Goal: Information Seeking & Learning: Understand process/instructions

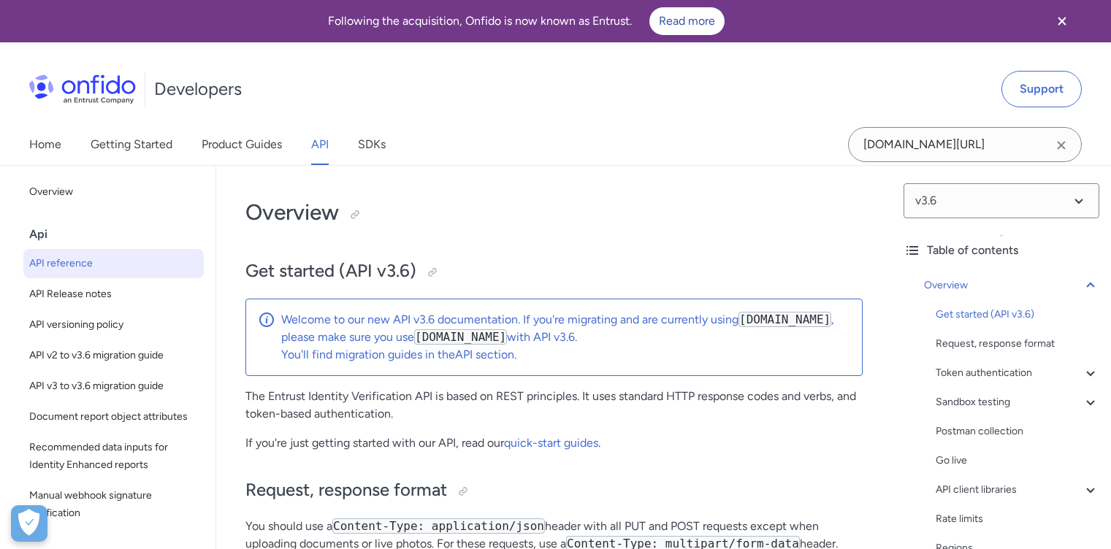
select select "http"
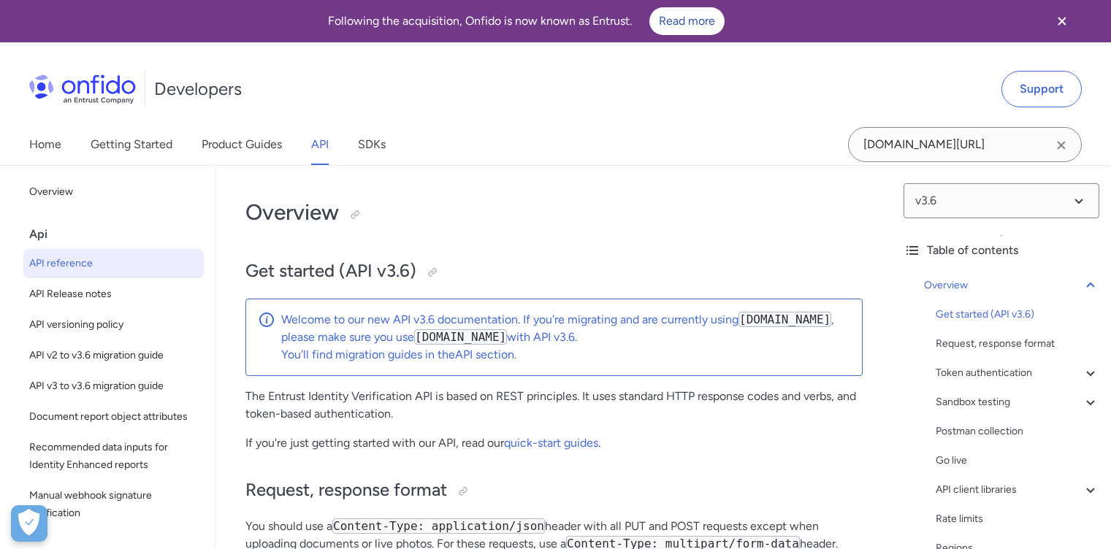
select select "http"
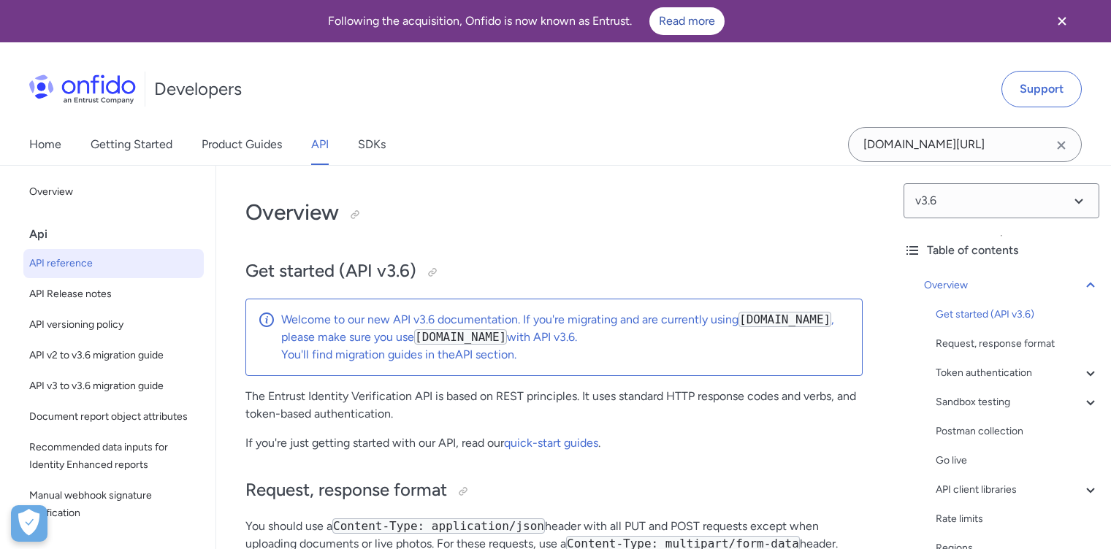
select select "http"
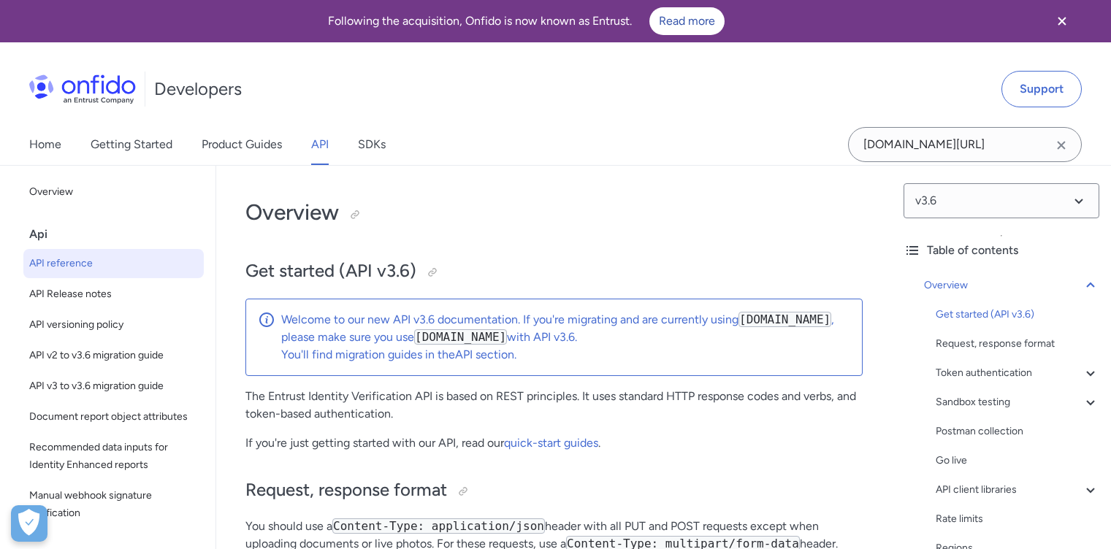
select select "http"
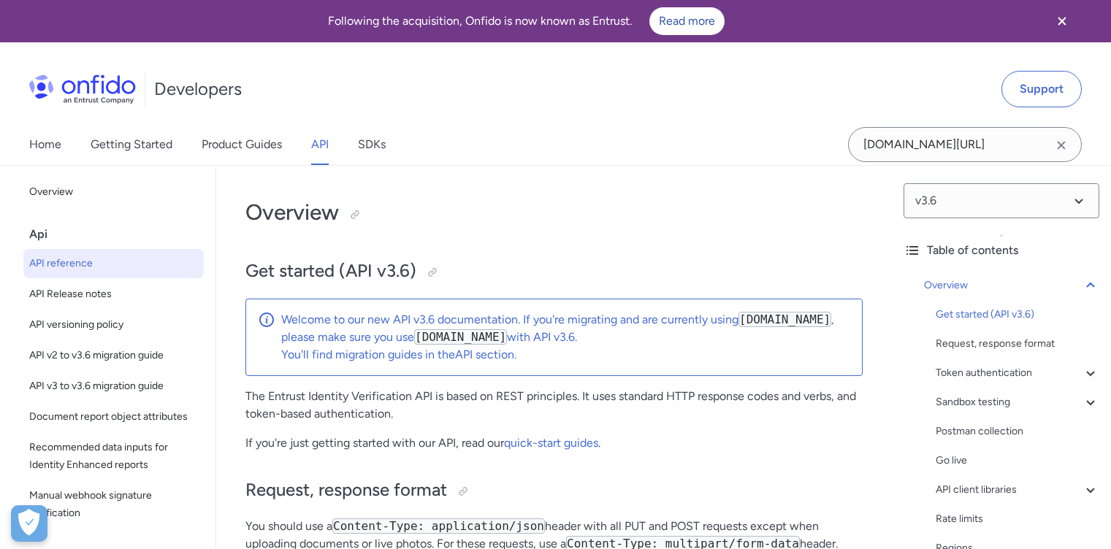
select select "http"
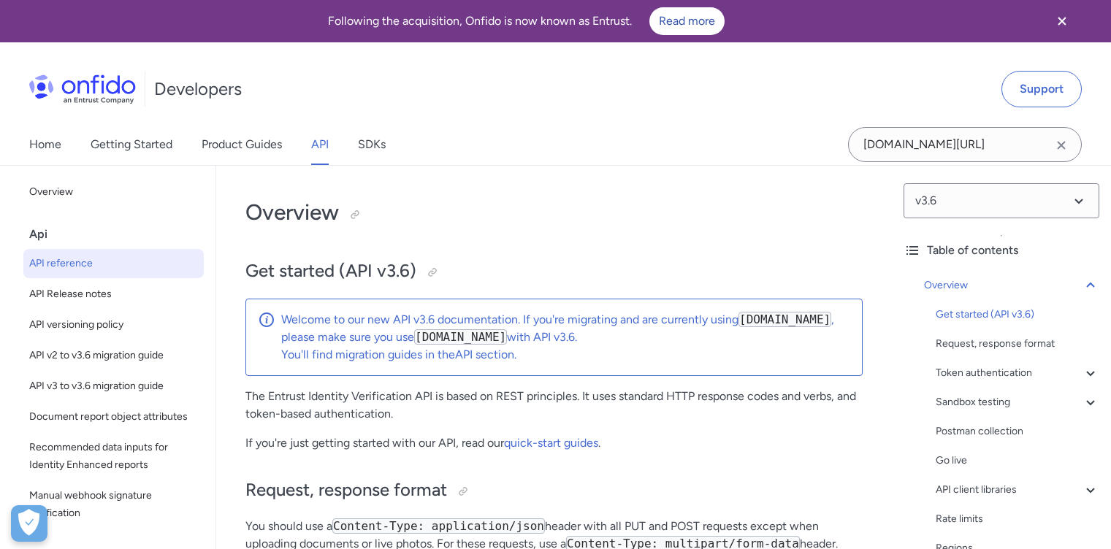
select select "http"
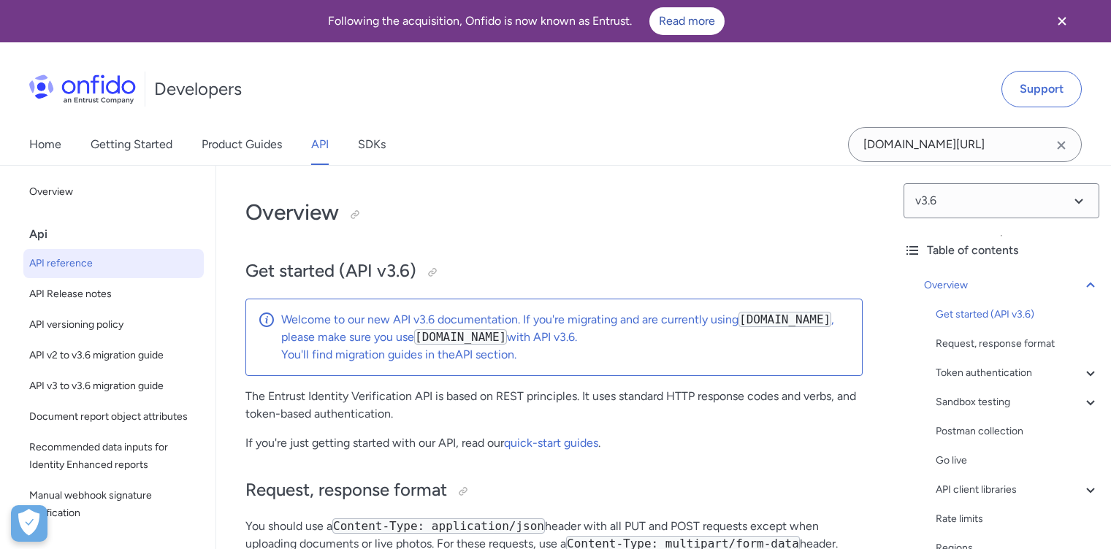
select select "http"
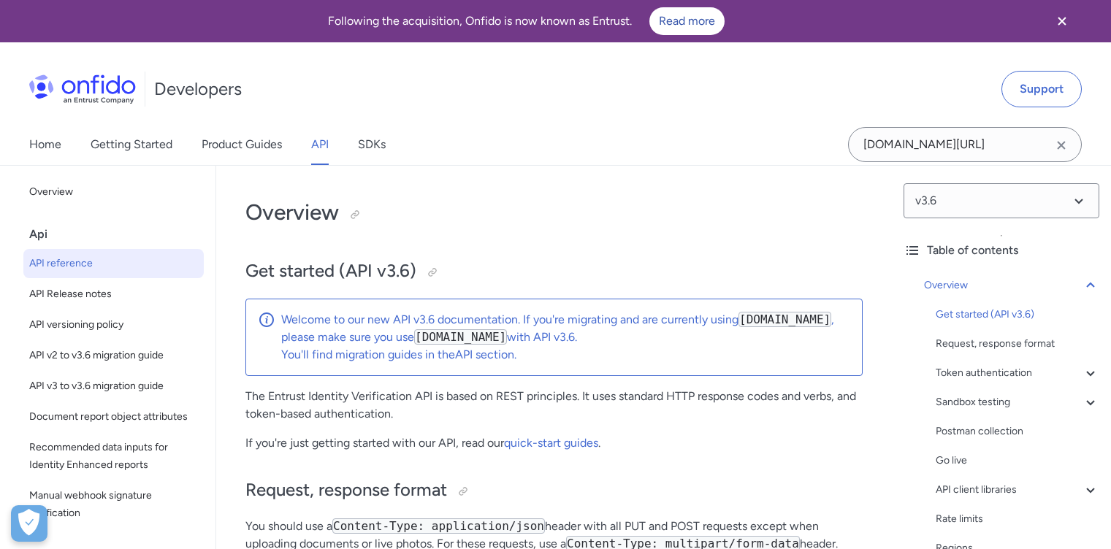
select select "http"
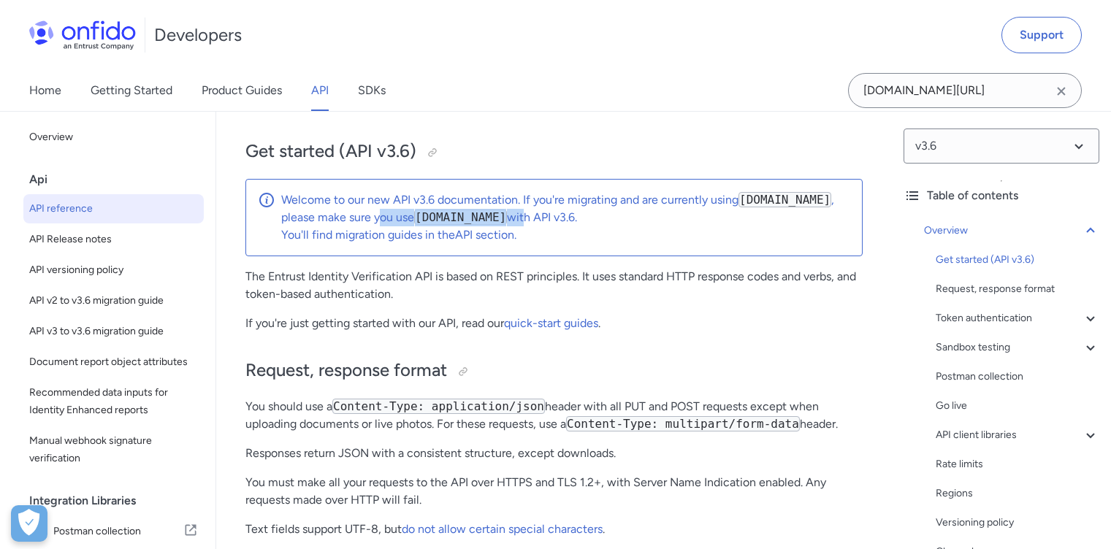
drag, startPoint x: 380, startPoint y: 219, endPoint x: 554, endPoint y: 215, distance: 173.8
click at [554, 215] on p "Welcome to our new API v3.6 documentation. If you're migrating and are currentl…" at bounding box center [565, 208] width 569 height 35
click at [600, 215] on p "Welcome to our new API v3.6 documentation. If you're migrating and are currentl…" at bounding box center [565, 208] width 569 height 35
click at [407, 233] on p "You'll find migration guides in the API section ." at bounding box center [565, 235] width 569 height 18
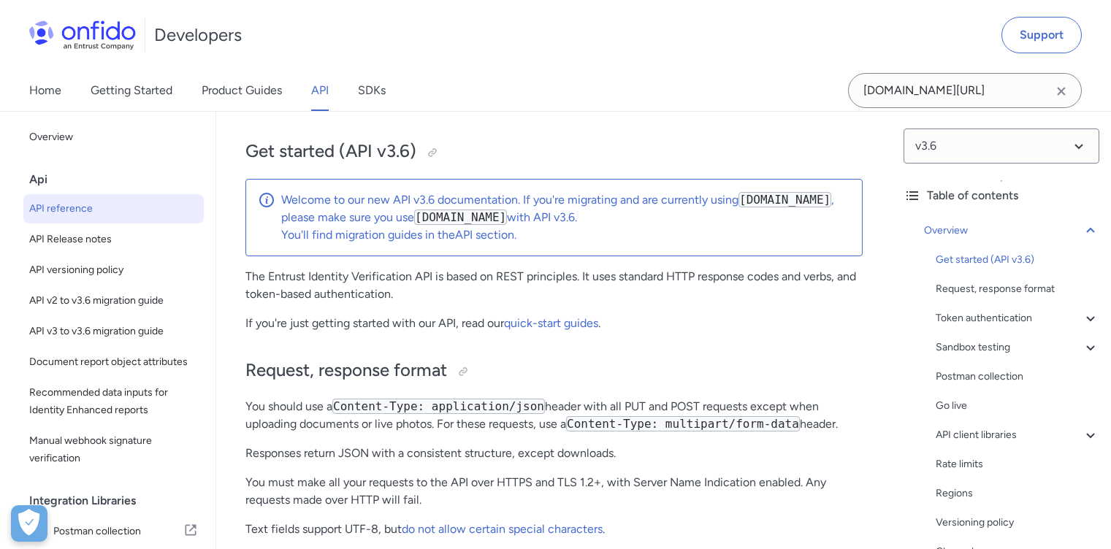
click at [347, 238] on p "You'll find migration guides in the API section ." at bounding box center [565, 235] width 569 height 18
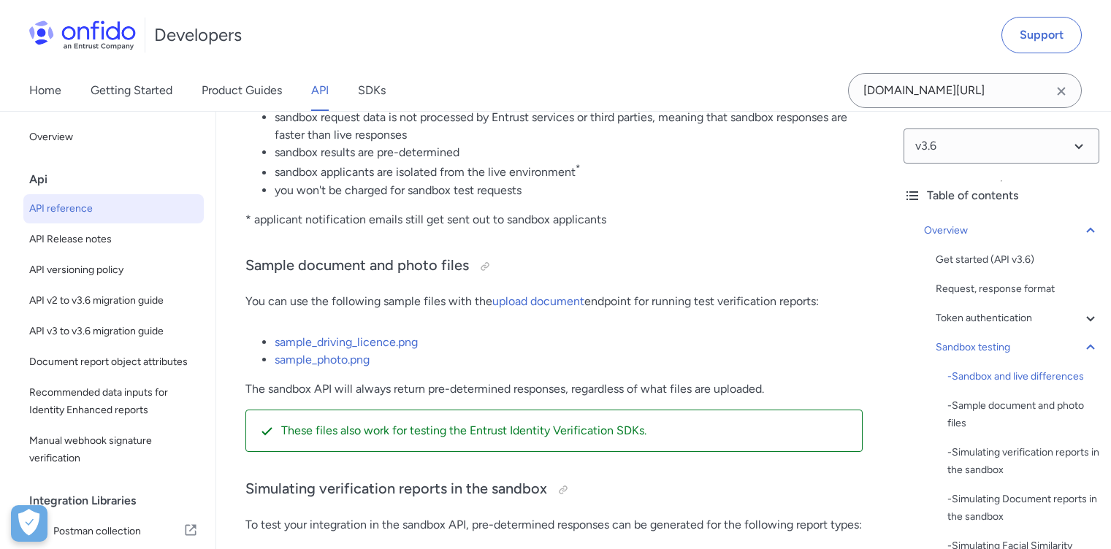
scroll to position [2941, 0]
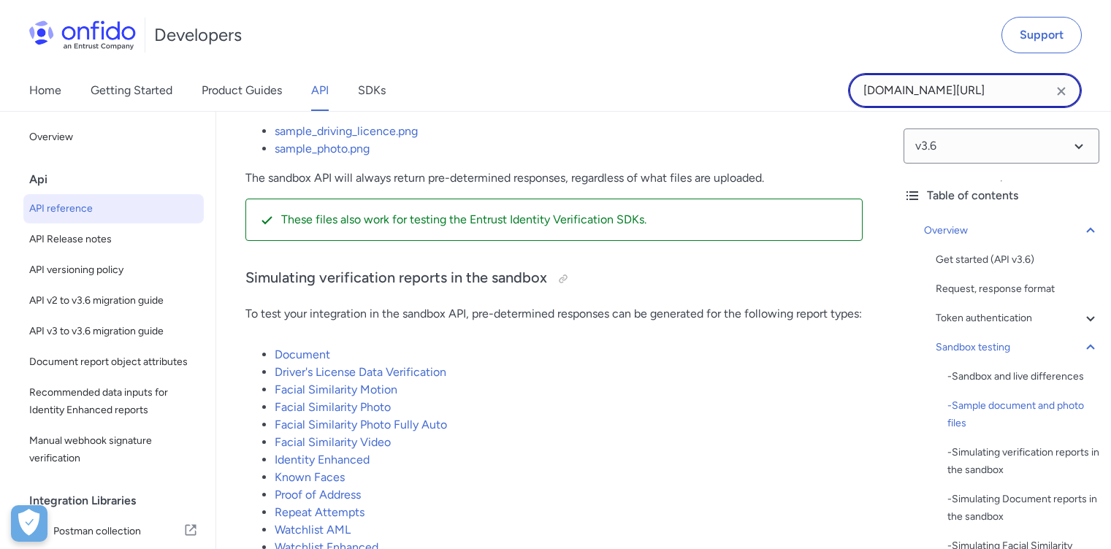
click at [999, 98] on input "[DOMAIN_NAME][URL]" at bounding box center [965, 90] width 234 height 35
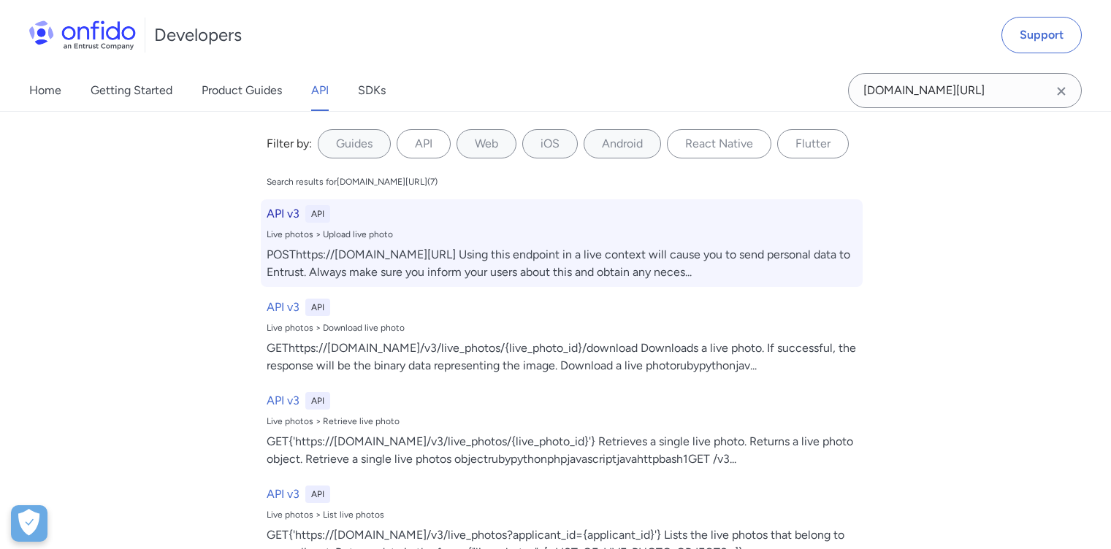
click at [426, 257] on div "POSThttps://[DOMAIN_NAME][URL] Using this endpoint in a live context will cause…" at bounding box center [562, 263] width 590 height 35
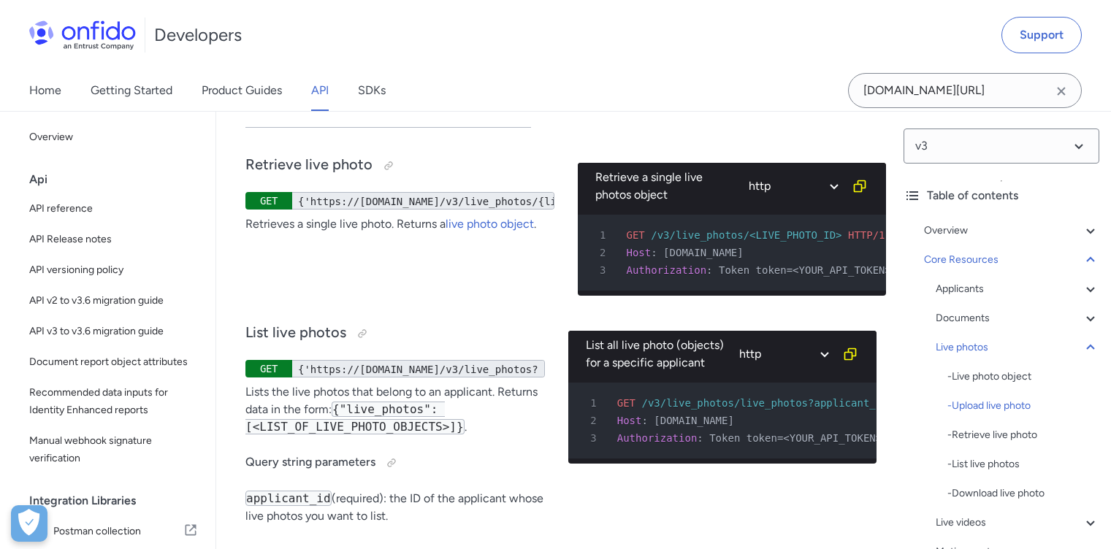
scroll to position [24871, 0]
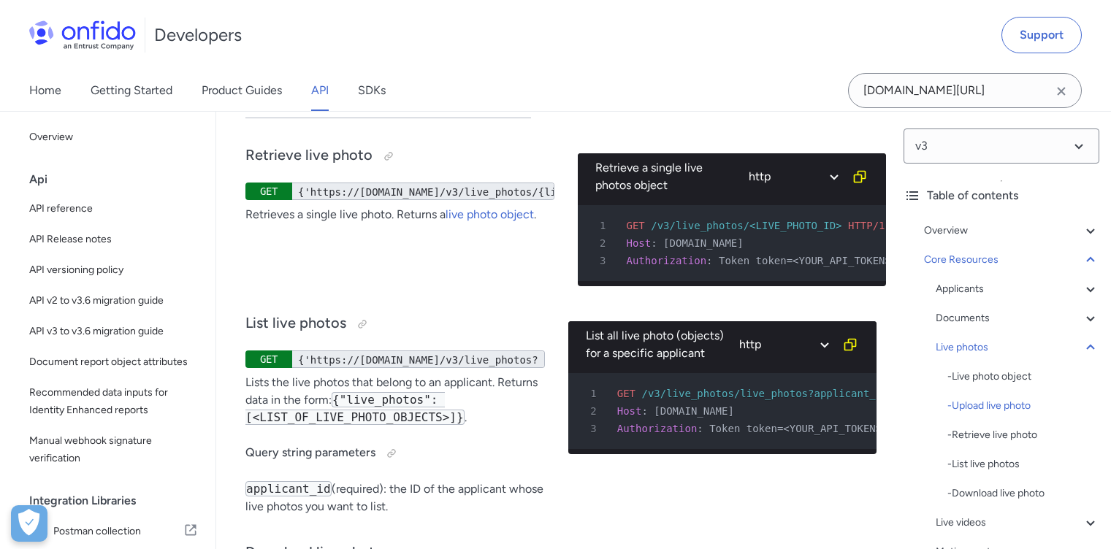
drag, startPoint x: 674, startPoint y: 232, endPoint x: 715, endPoint y: 233, distance: 40.9
